Goal: Obtain resource: Download file/media

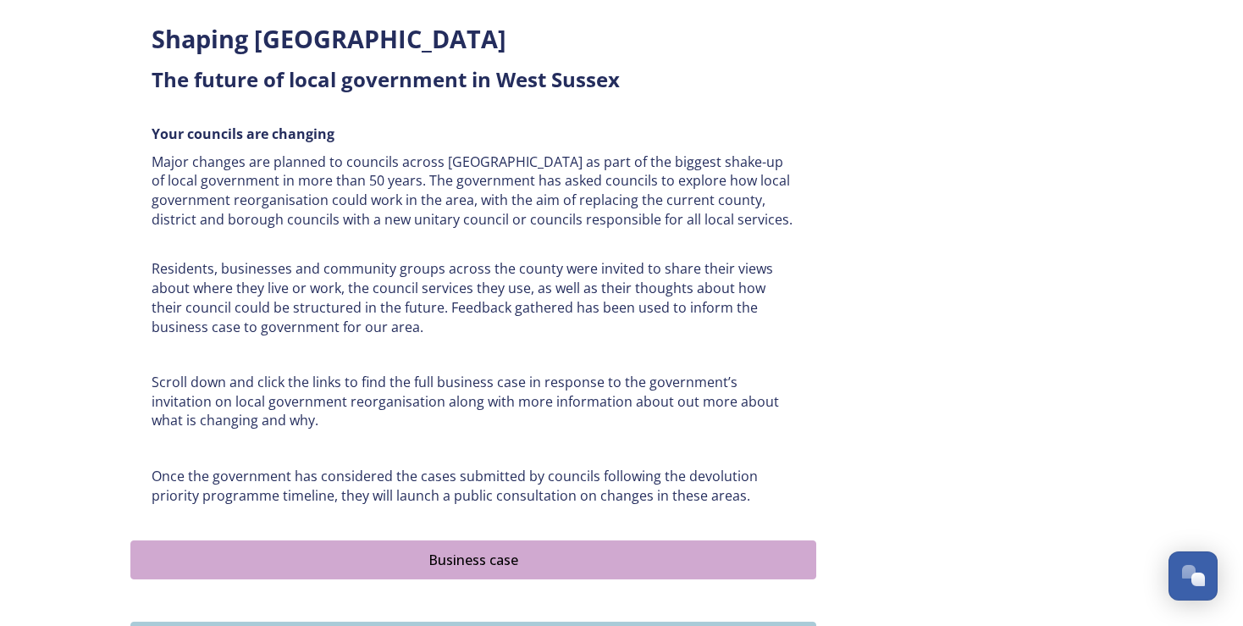
scroll to position [715, 0]
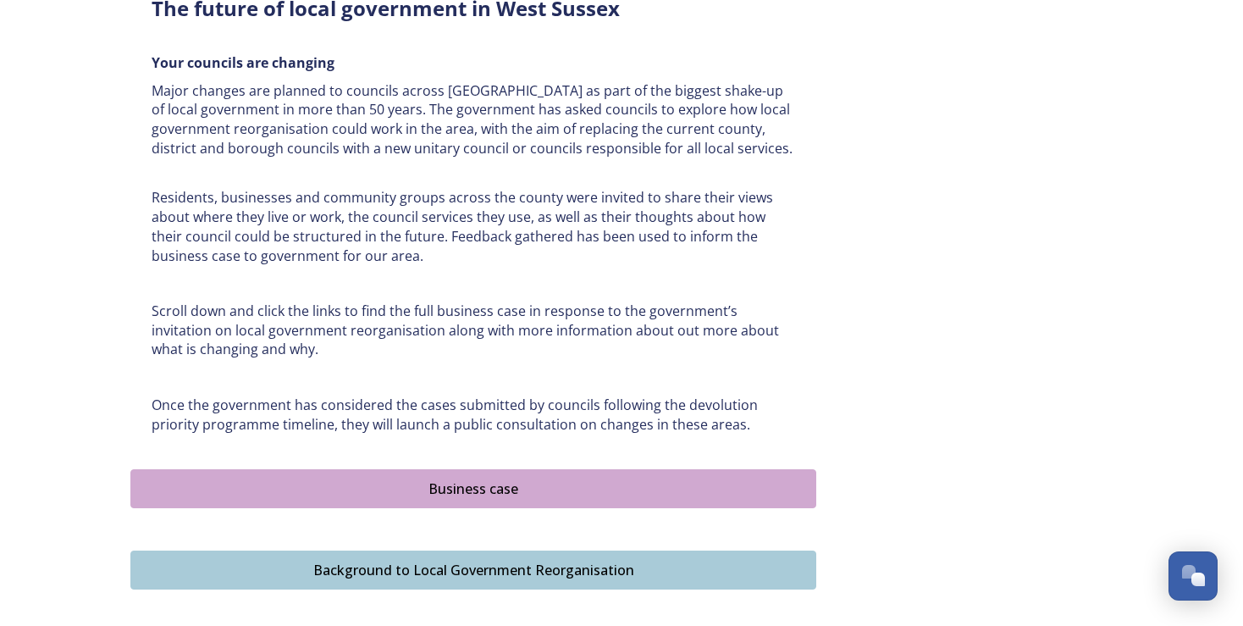
click at [502, 495] on div "Business case" at bounding box center [473, 489] width 667 height 20
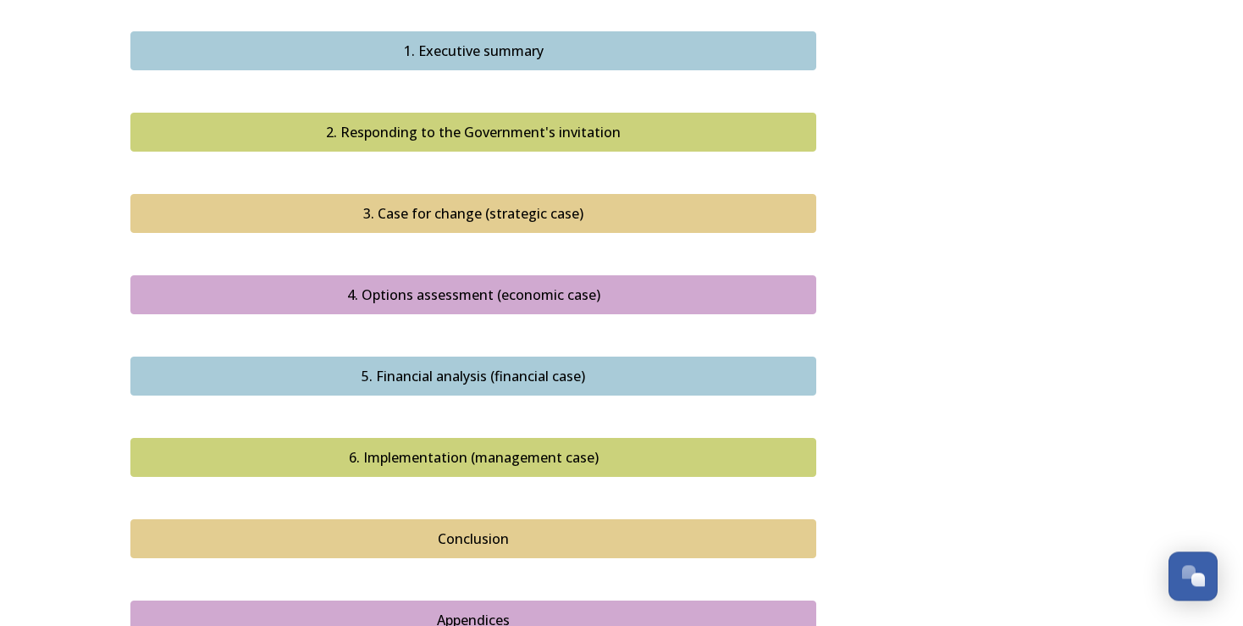
scroll to position [1567, 0]
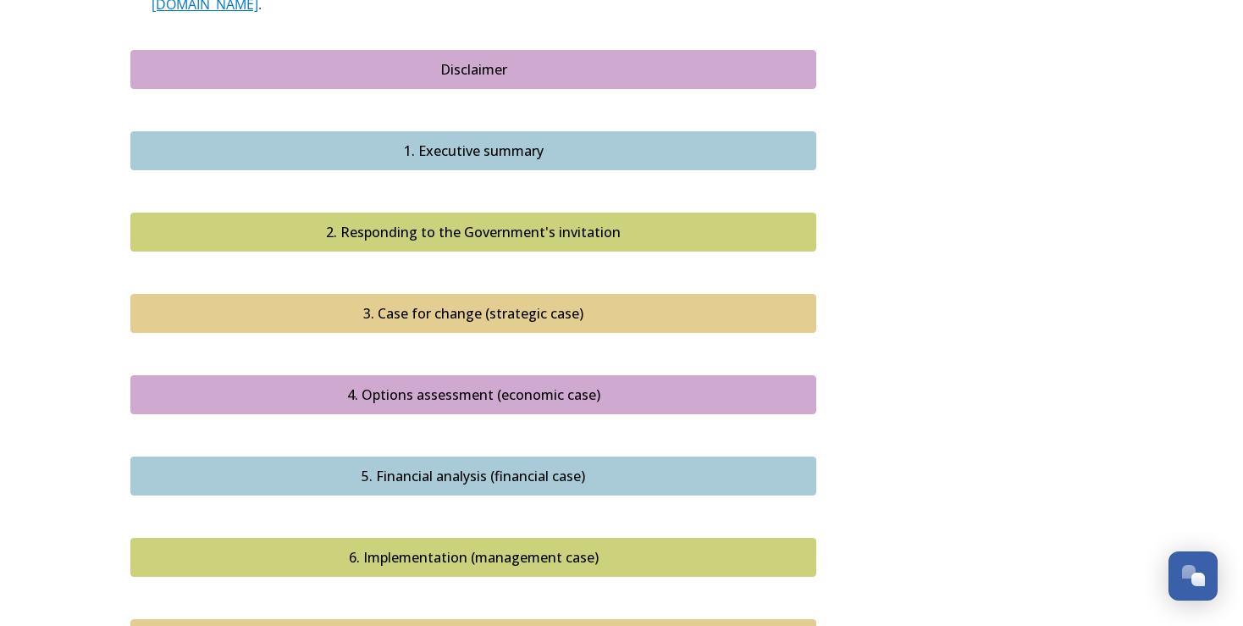
click at [496, 303] on div "3. Case for change (strategic case)" at bounding box center [473, 313] width 667 height 20
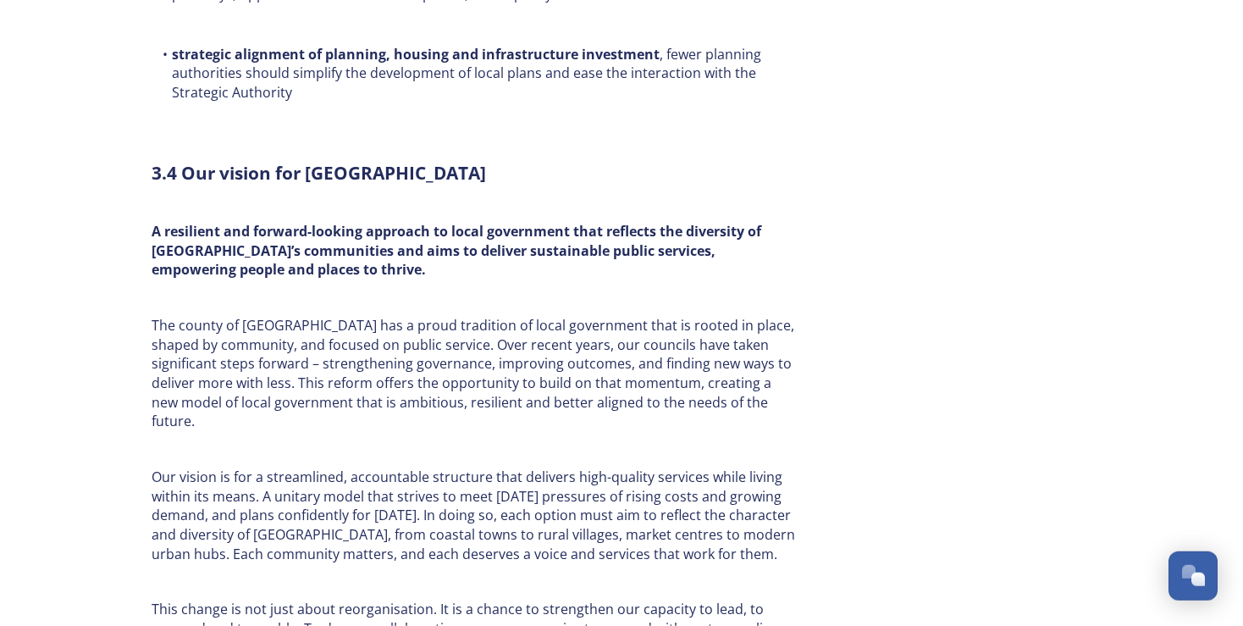
scroll to position [5418, 0]
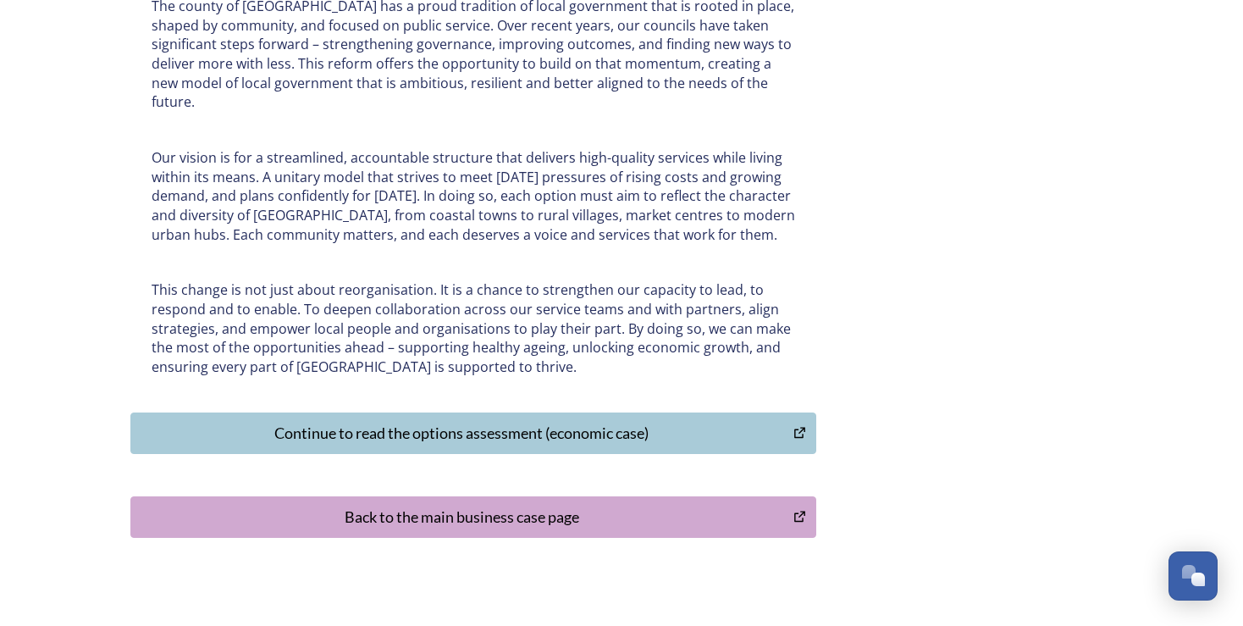
click at [524, 422] on div "Continue to read the options assessment (economic case)" at bounding box center [462, 433] width 645 height 23
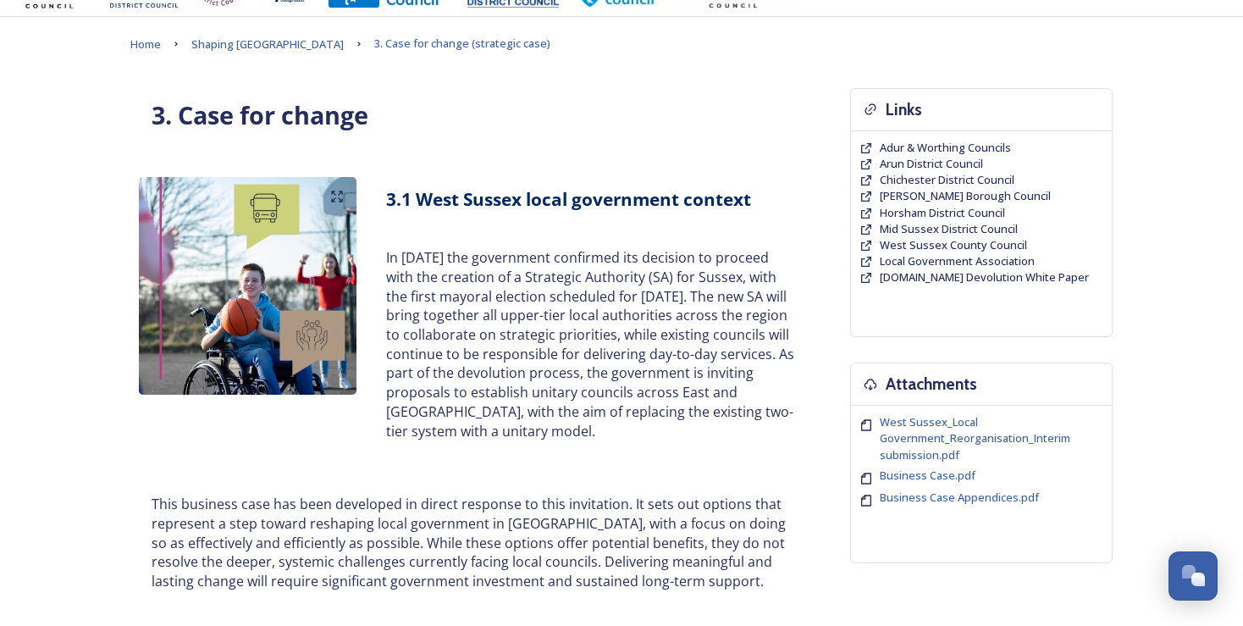
scroll to position [0, 0]
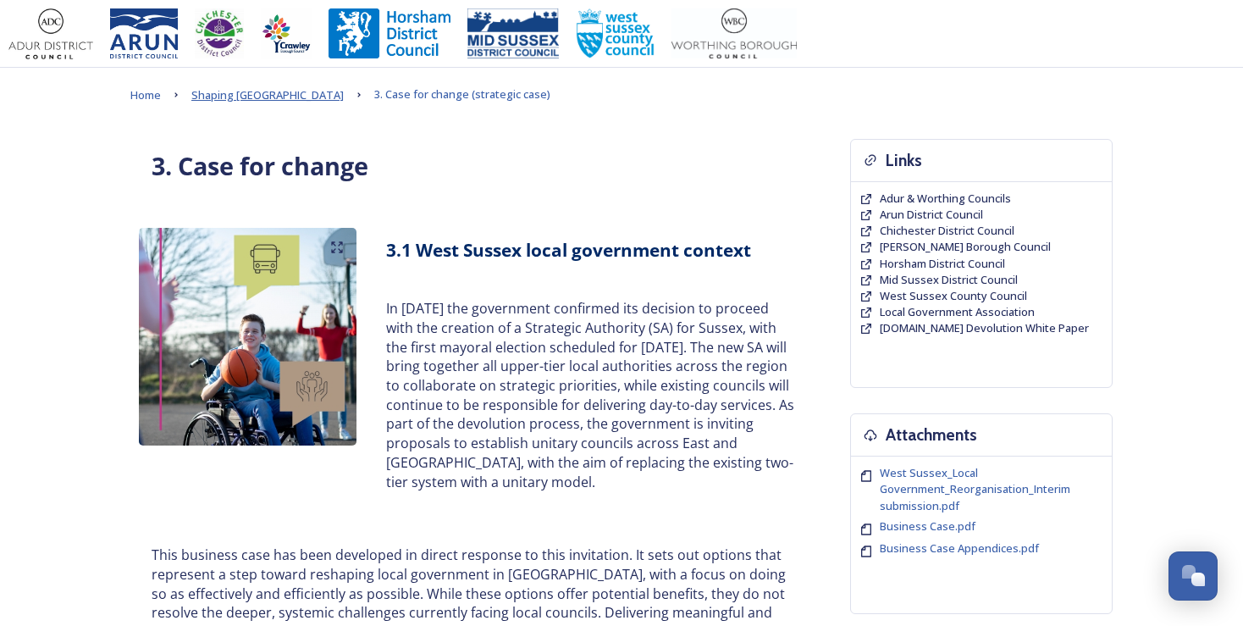
click at [229, 97] on span "Shaping [GEOGRAPHIC_DATA]" at bounding box center [267, 94] width 152 height 15
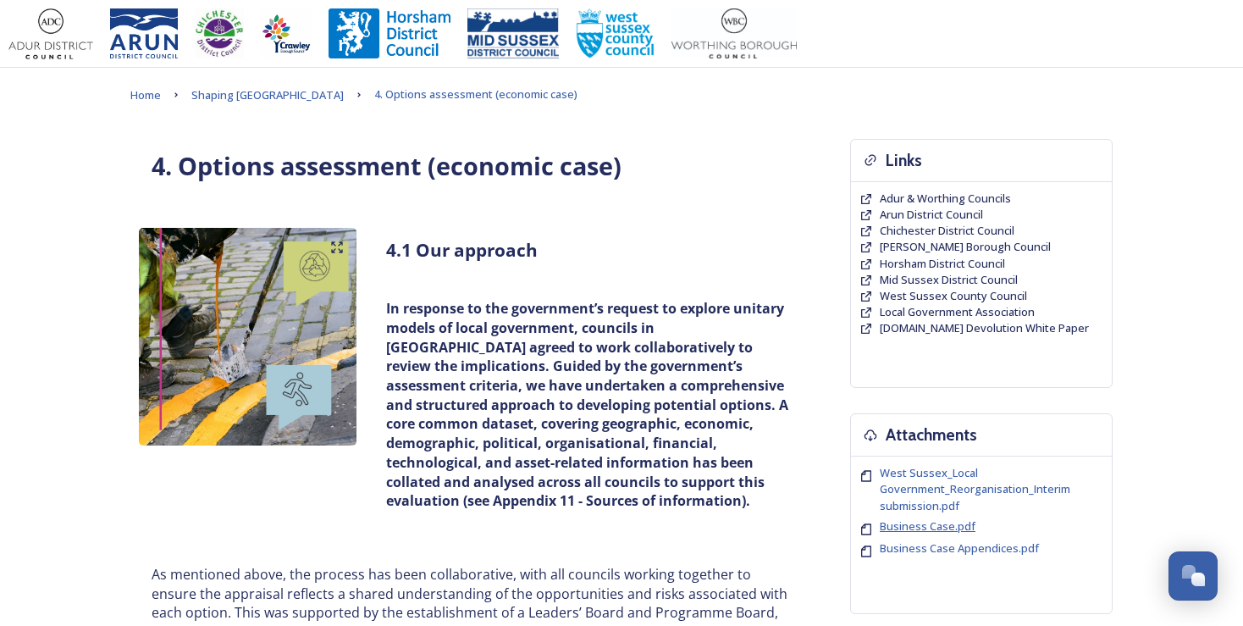
click at [922, 521] on span "Business Case.pdf" at bounding box center [928, 525] width 96 height 15
